Goal: Find specific page/section

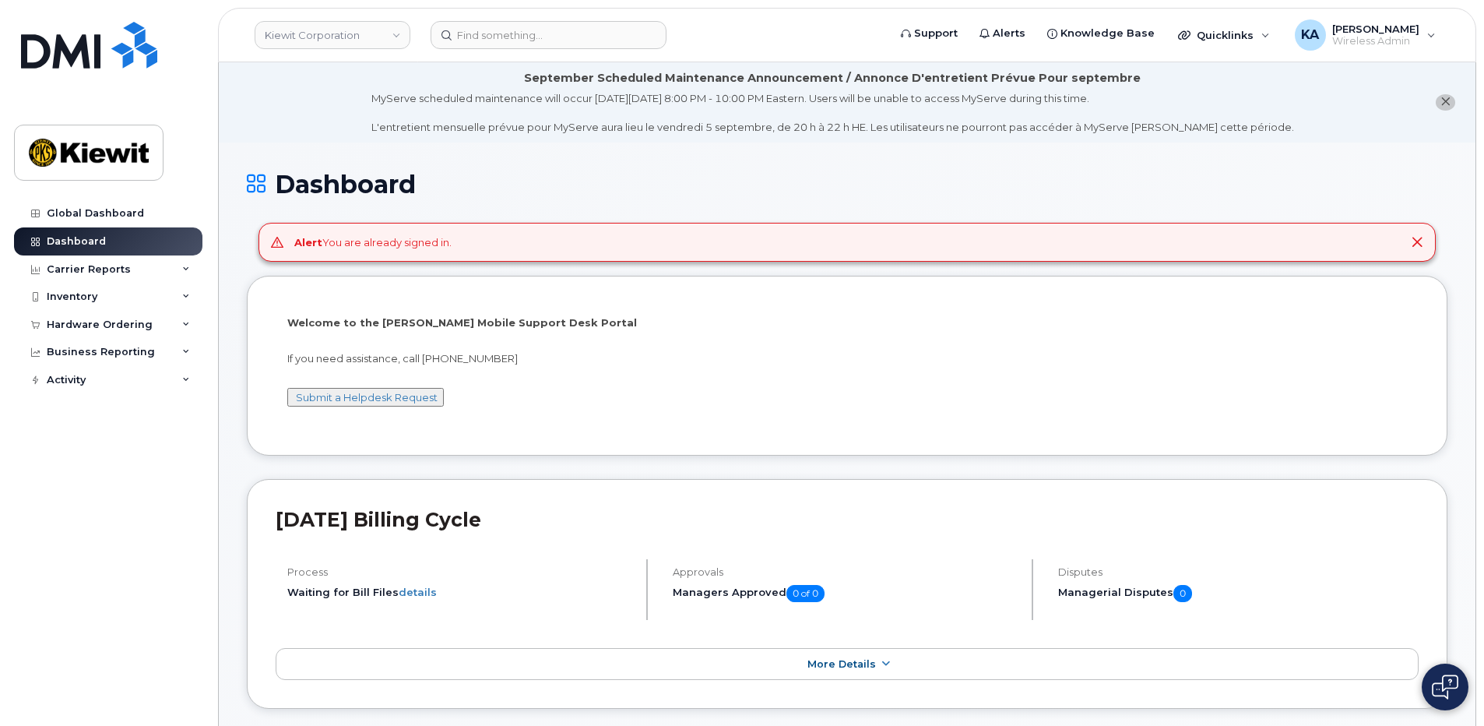
click at [583, 241] on div "Alert You are already signed in." at bounding box center [846, 243] width 1177 height 40
click at [263, 240] on div "Alert You are already signed in." at bounding box center [846, 243] width 1177 height 40
click at [1365, 40] on span "Wireless Admin" at bounding box center [1375, 41] width 87 height 12
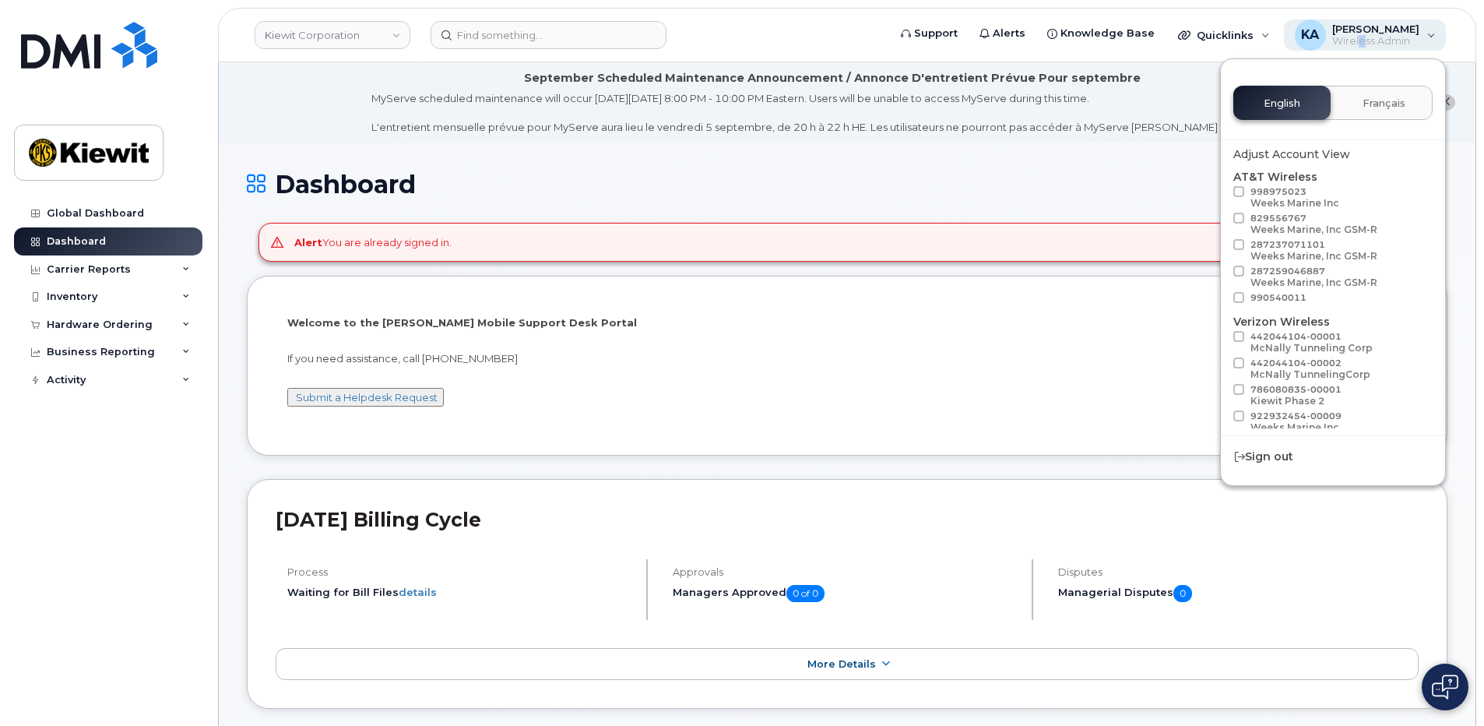
click at [1366, 39] on span "Wireless Admin" at bounding box center [1375, 41] width 87 height 12
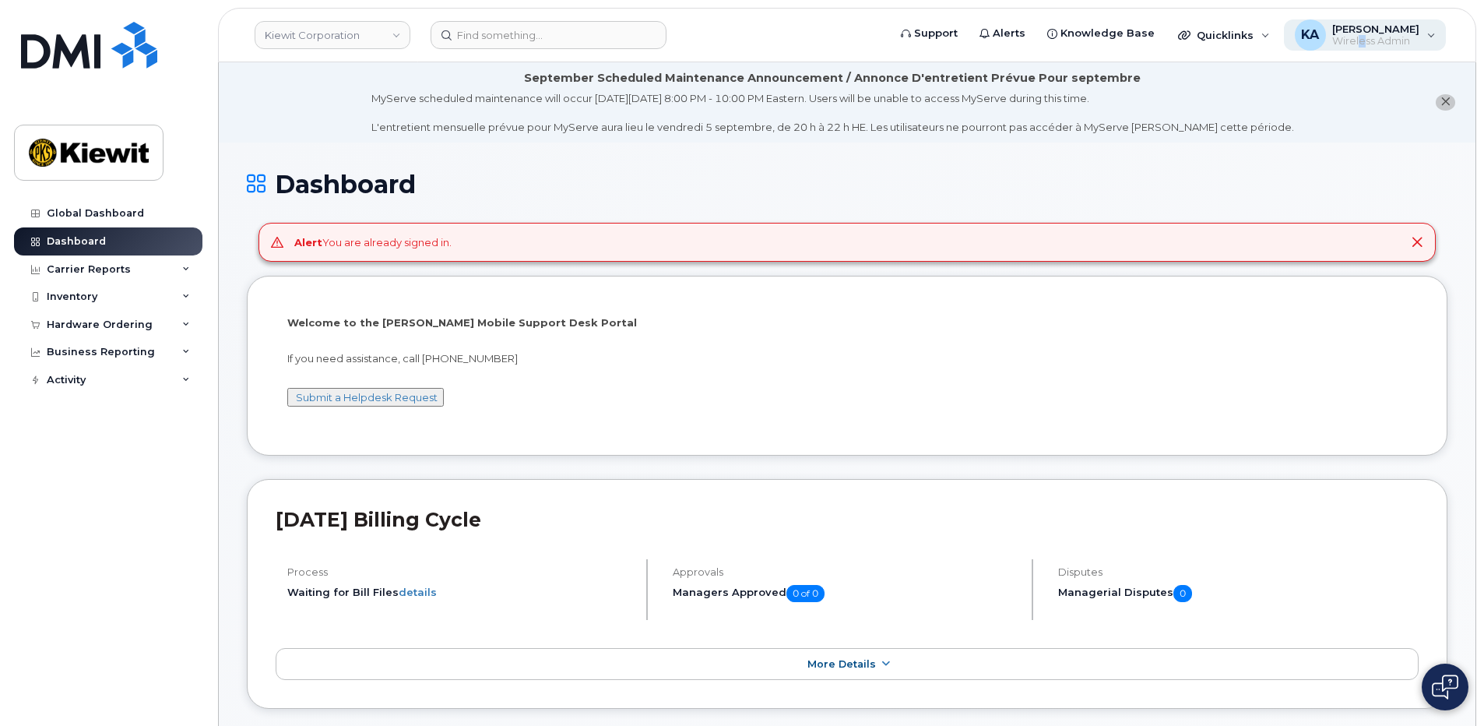
click at [1368, 39] on span "Wireless Admin" at bounding box center [1375, 41] width 87 height 12
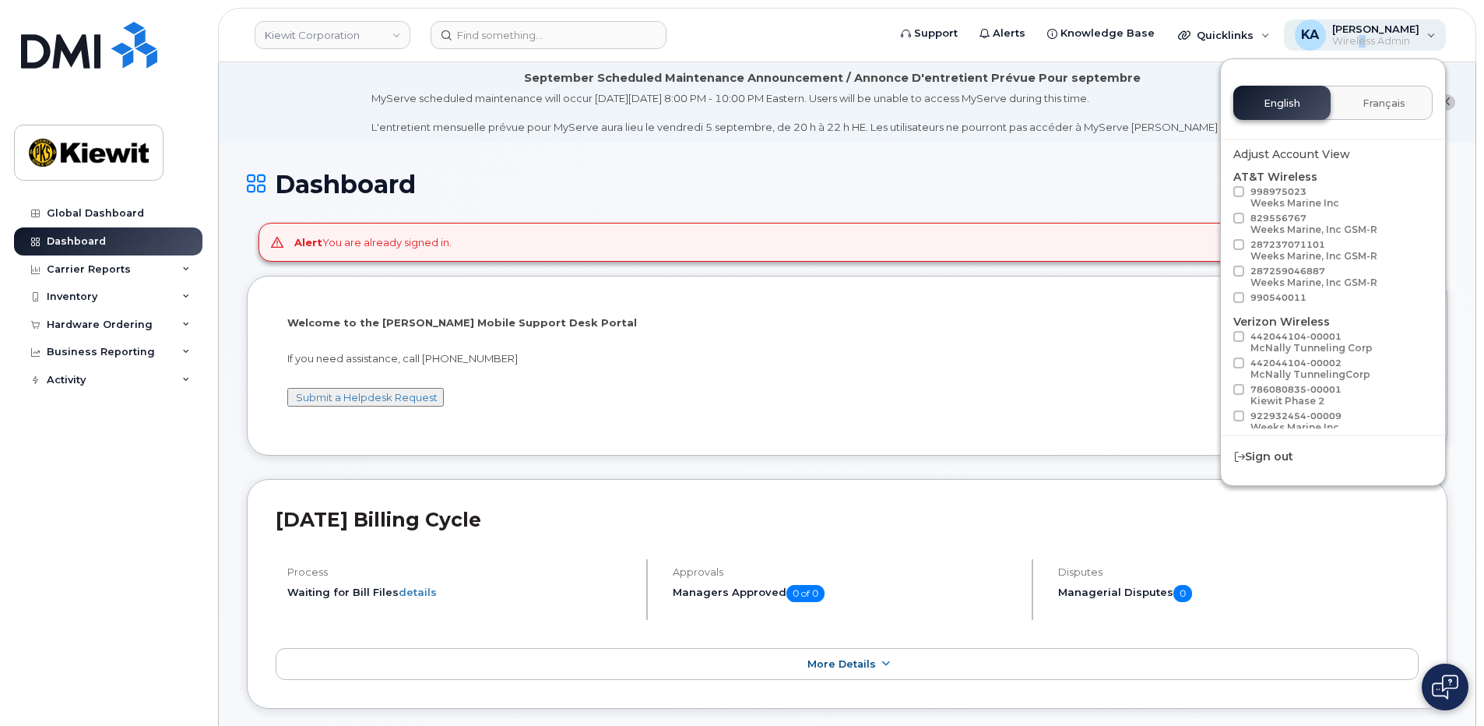
click at [1370, 39] on span "Wireless Admin" at bounding box center [1375, 41] width 87 height 12
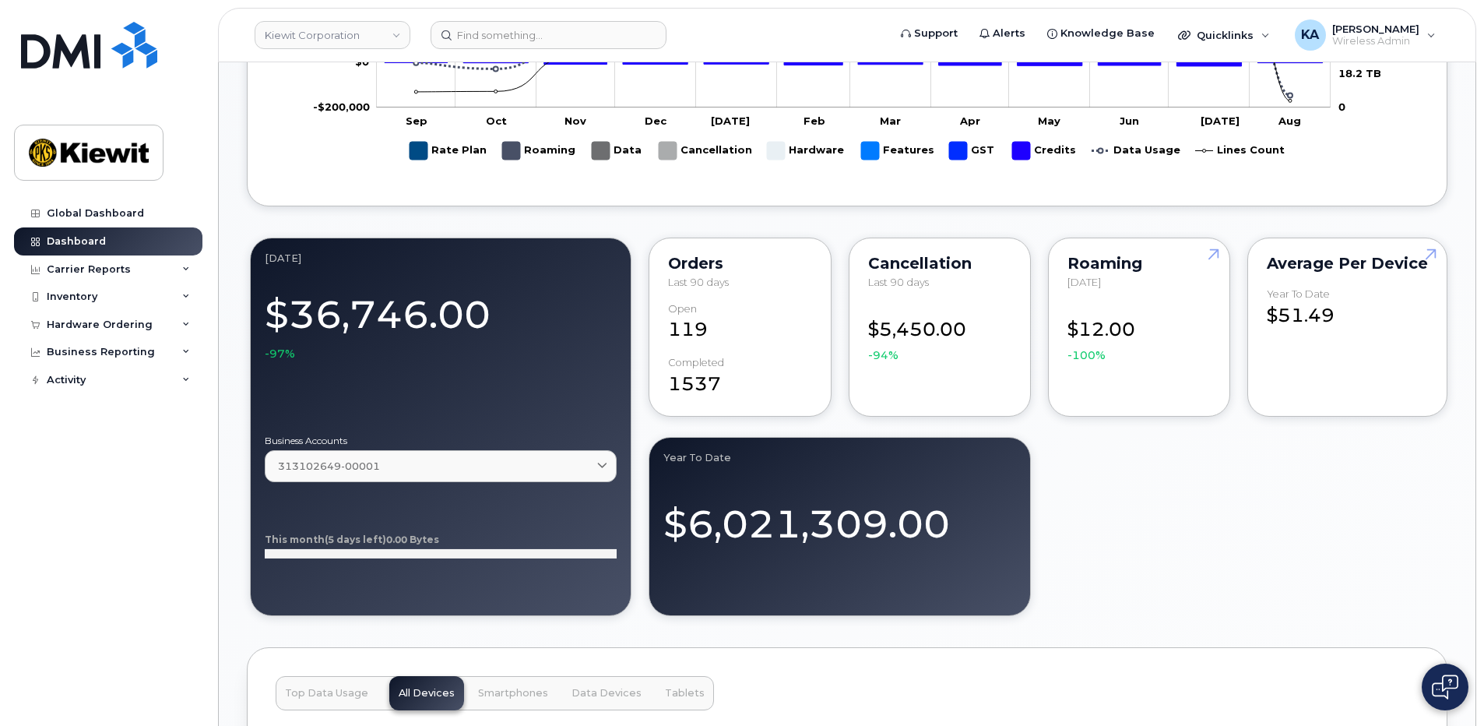
scroll to position [1012, 0]
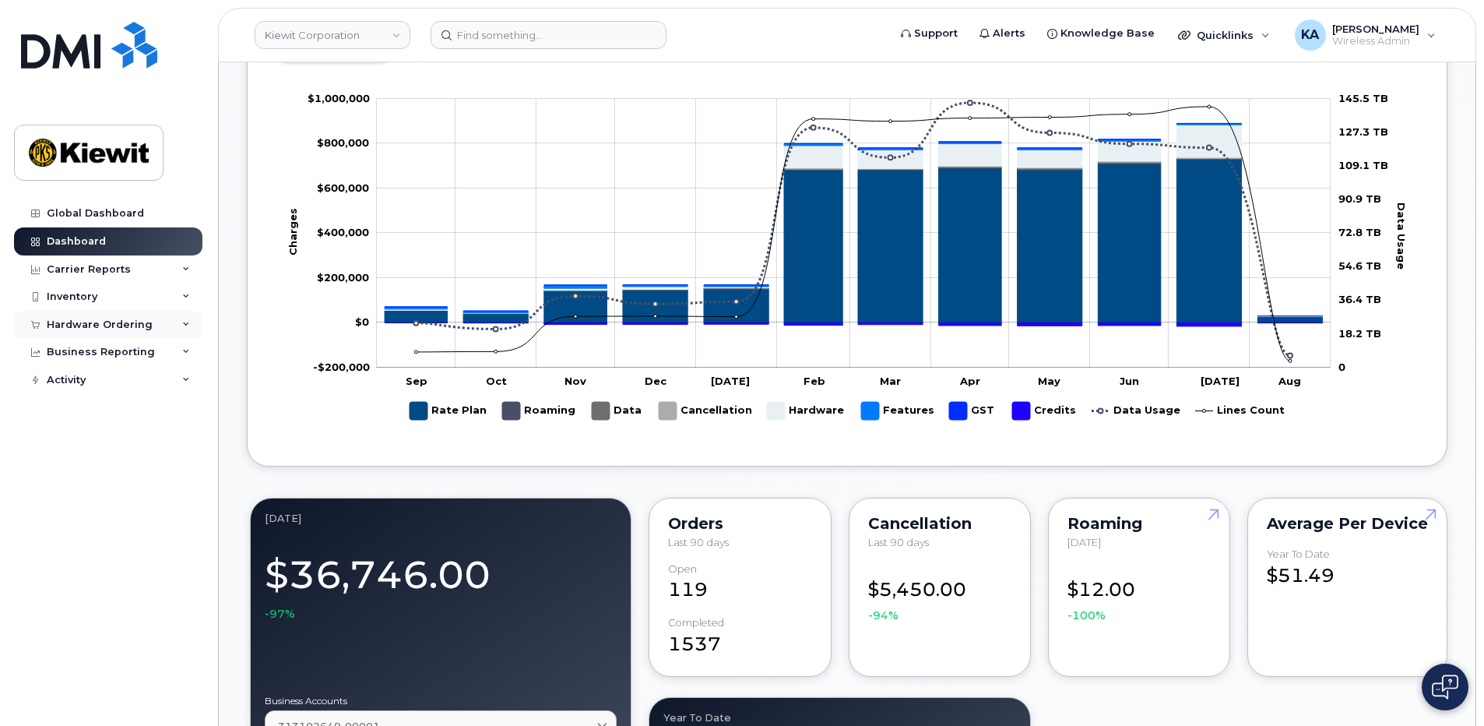
click at [91, 315] on div "Hardware Ordering" at bounding box center [108, 325] width 188 height 28
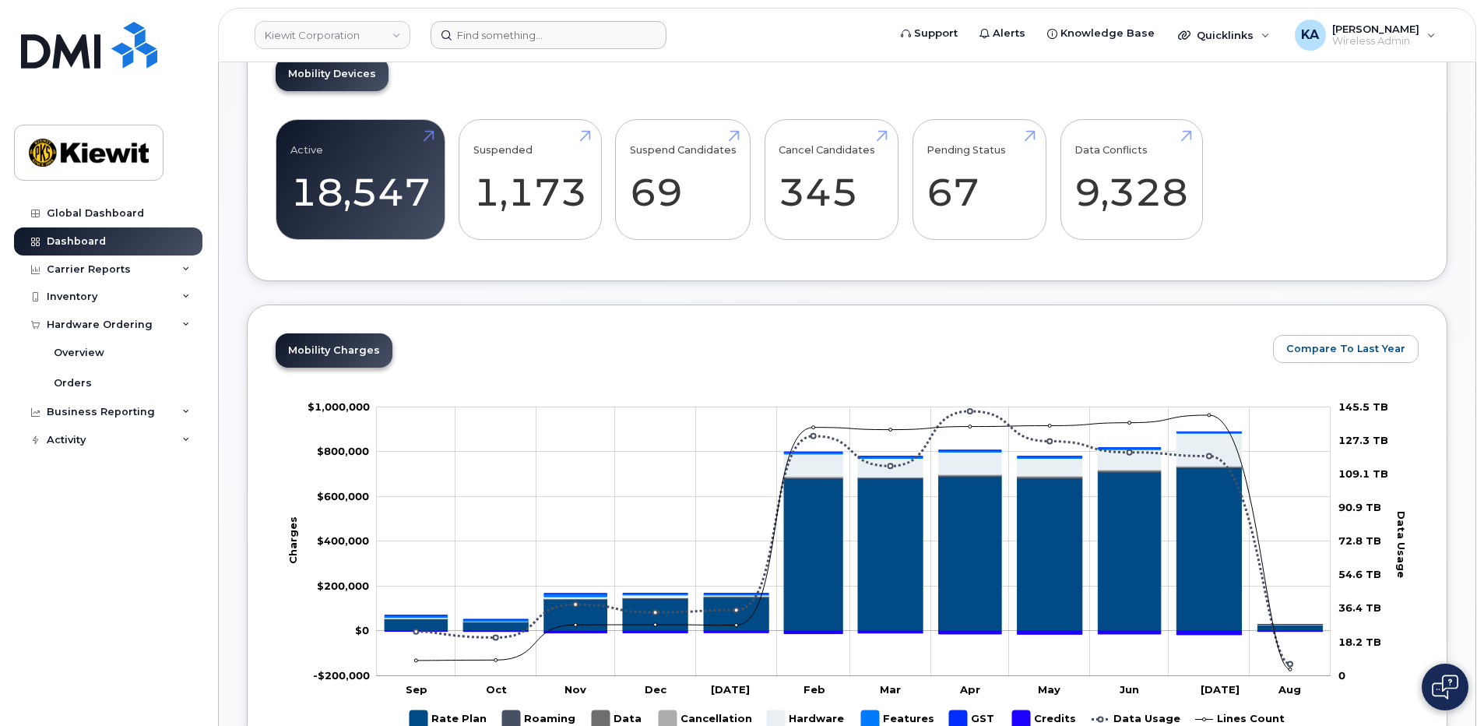
scroll to position [701, 0]
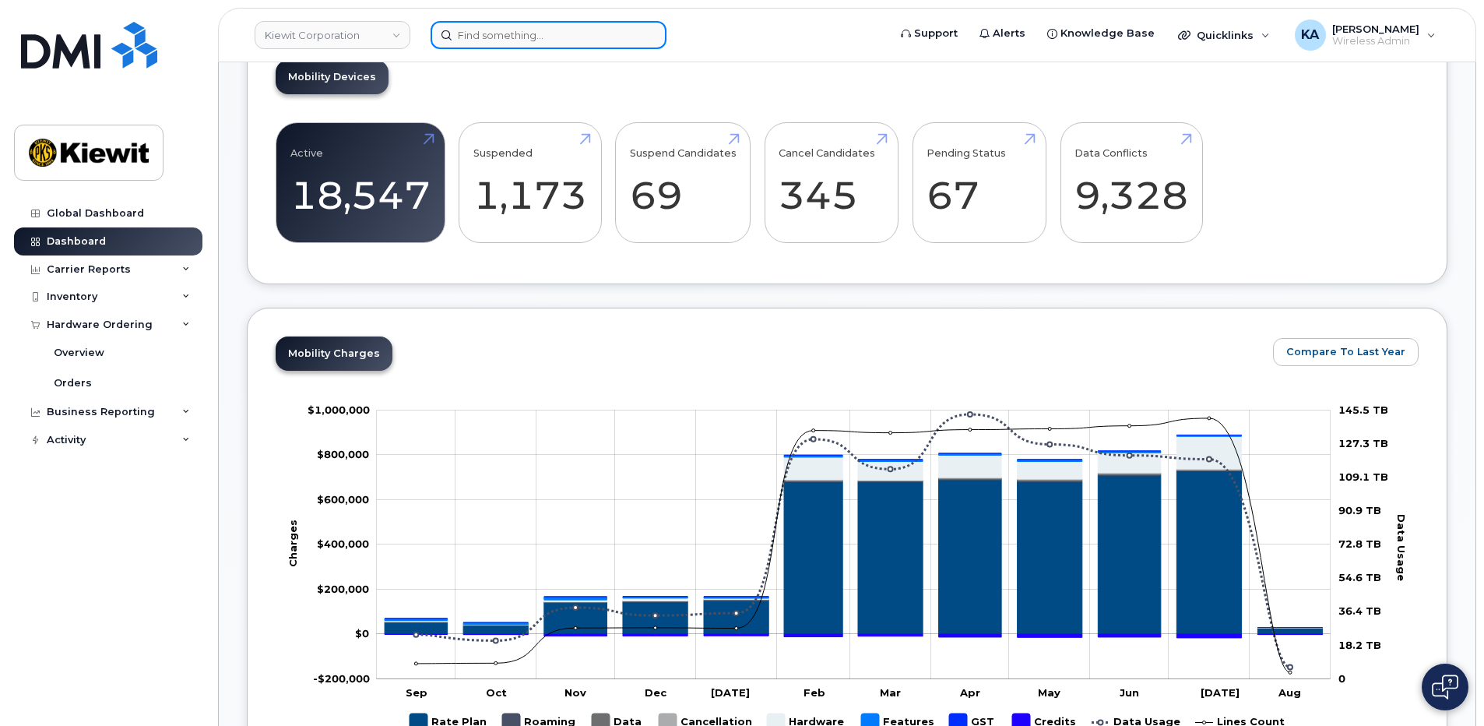
click at [506, 27] on input at bounding box center [549, 35] width 236 height 28
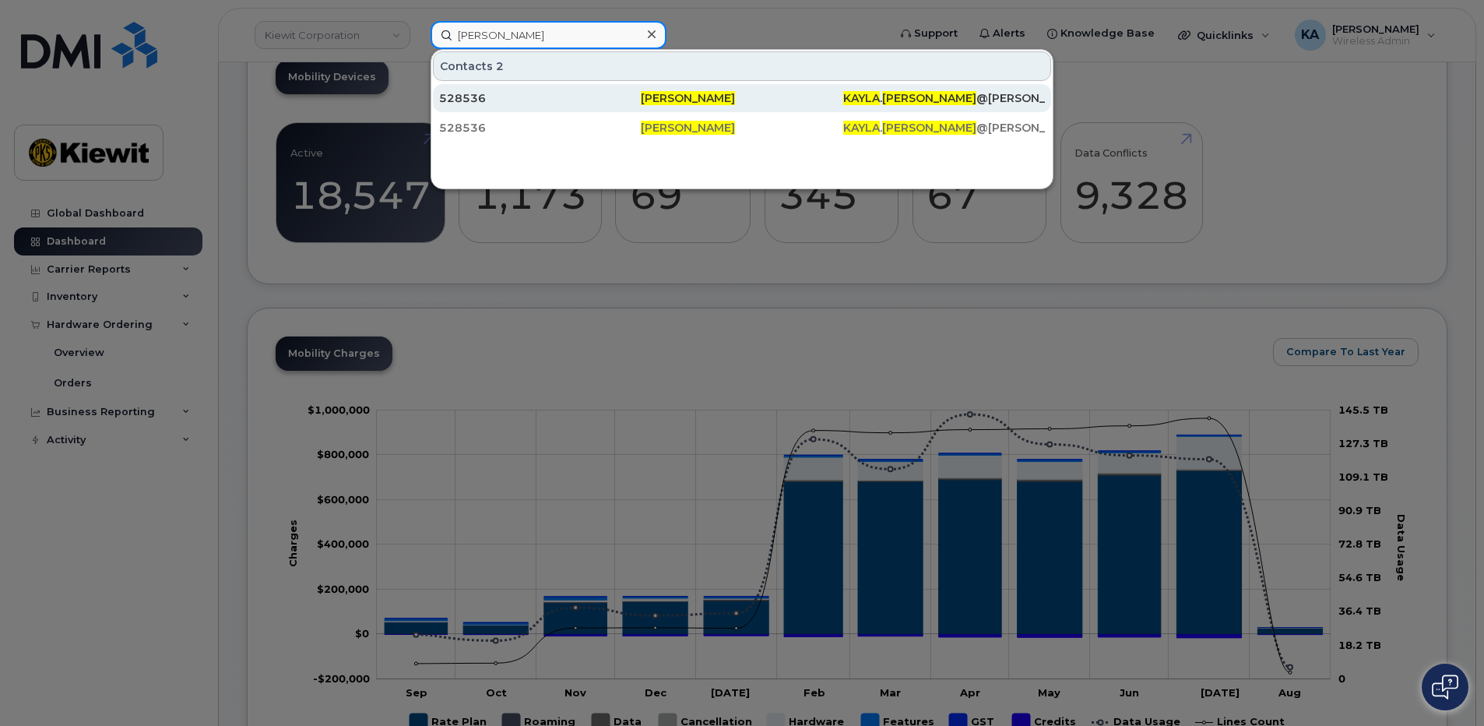
type input "[PERSON_NAME]"
click at [620, 100] on div "528536" at bounding box center [540, 98] width 202 height 16
